Goal: Information Seeking & Learning: Learn about a topic

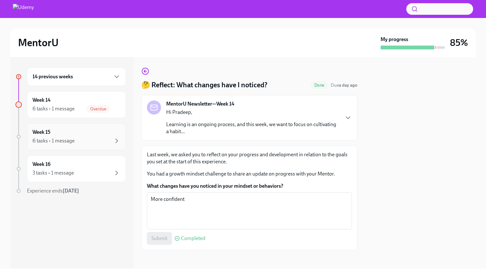
click at [66, 127] on div "Week 15 6 tasks • 1 message" at bounding box center [76, 136] width 99 height 27
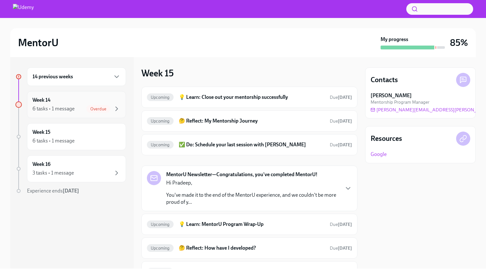
click at [111, 97] on div "Week 14 6 tasks • 1 message Overdue" at bounding box center [76, 105] width 88 height 16
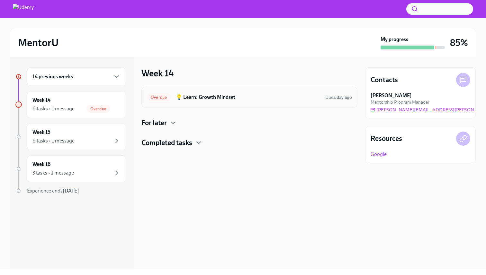
click at [205, 103] on div "Overdue 💡 Learn: Growth Mindset Due a day ago" at bounding box center [249, 97] width 216 height 21
click at [206, 99] on h6 "💡 Learn: Growth Mindset" at bounding box center [248, 97] width 144 height 7
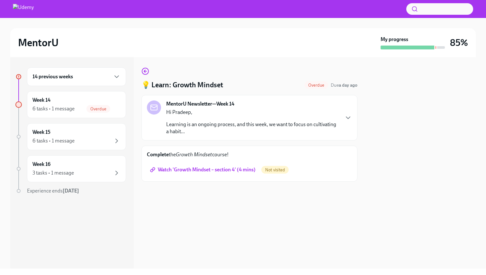
click at [209, 170] on span "Watch 'Growth Mindset – section 4' (4 mins)" at bounding box center [203, 170] width 104 height 6
click at [230, 110] on p "Hi Pradeep," at bounding box center [252, 112] width 173 height 7
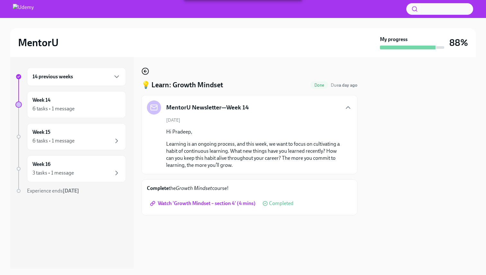
click at [144, 72] on icon "button" at bounding box center [144, 71] width 1 height 3
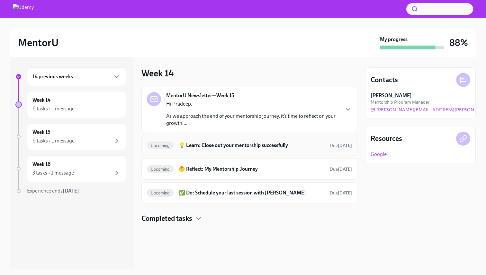
click at [213, 146] on h6 "💡 Learn: Close out your mentorship successfully" at bounding box center [252, 145] width 146 height 7
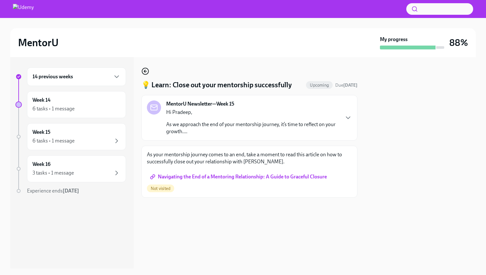
click at [146, 72] on icon "button" at bounding box center [145, 71] width 8 height 8
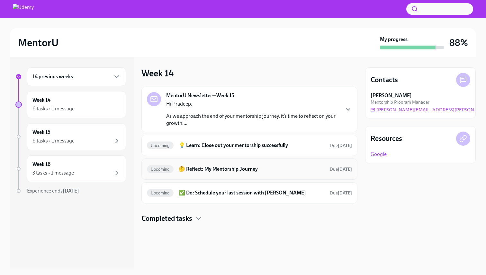
click at [212, 166] on h6 "🤔 Reflect: My Mentorship Journey" at bounding box center [252, 169] width 146 height 7
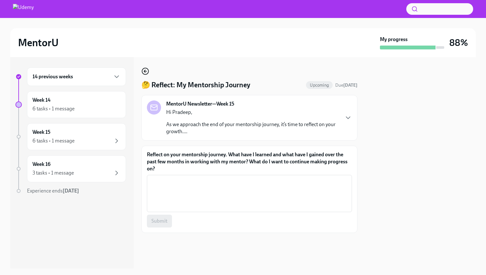
click at [146, 73] on icon "button" at bounding box center [145, 71] width 8 height 8
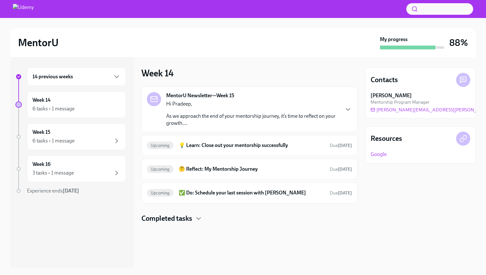
click at [222, 102] on p "Hi Pradeep," at bounding box center [252, 104] width 173 height 7
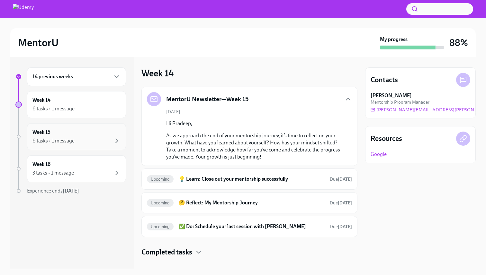
click at [104, 138] on div "6 tasks • 1 message" at bounding box center [76, 141] width 88 height 8
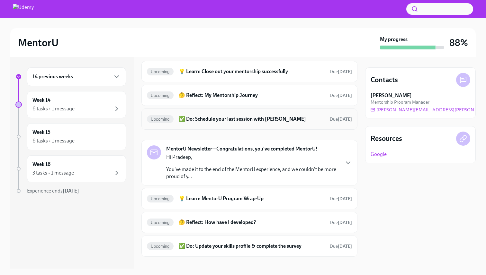
scroll to position [34, 0]
